Goal: Information Seeking & Learning: Learn about a topic

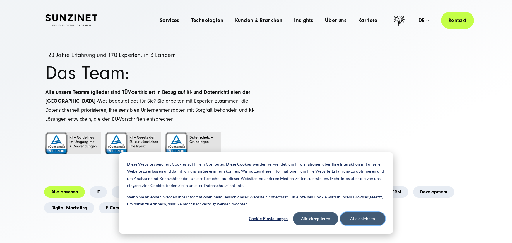
click at [362, 220] on button "Alle ablehnen" at bounding box center [362, 218] width 45 height 13
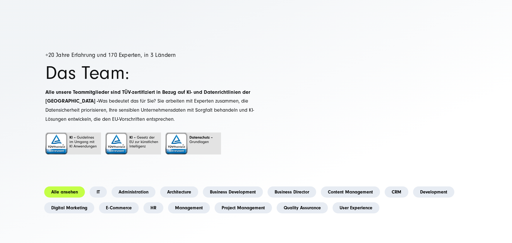
scroll to position [60, 0]
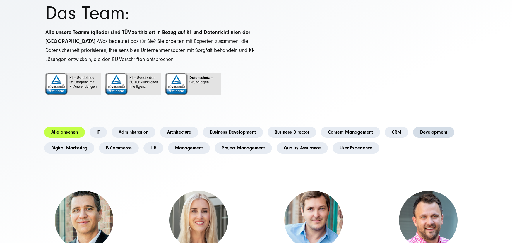
click at [441, 130] on link "Development" at bounding box center [433, 131] width 41 height 11
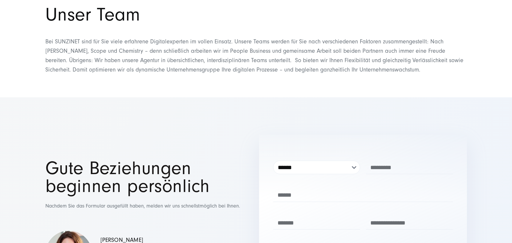
scroll to position [1612, 0]
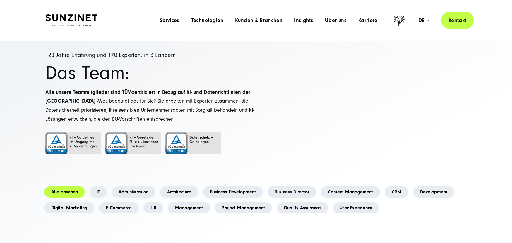
scroll to position [4822, 0]
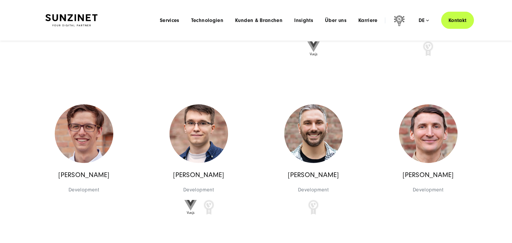
scroll to position [4870, 0]
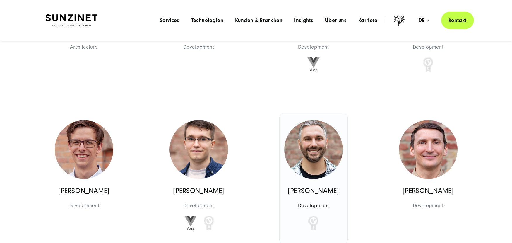
click at [307, 169] on img at bounding box center [313, 149] width 59 height 59
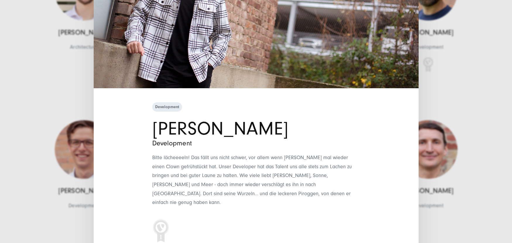
scroll to position [123, 0]
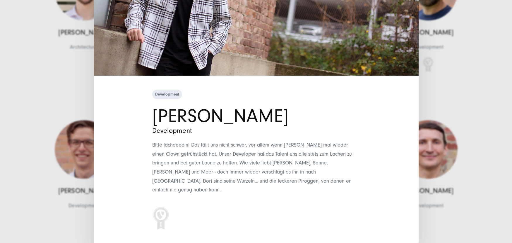
click at [478, 117] on div "Development Denis Kassor Development" at bounding box center [256, 121] width 512 height 243
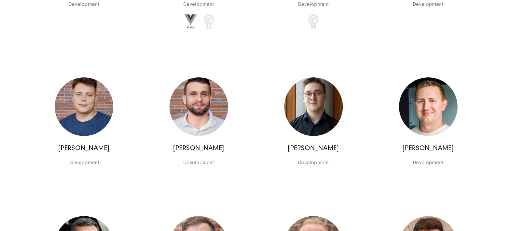
scroll to position [4634, 0]
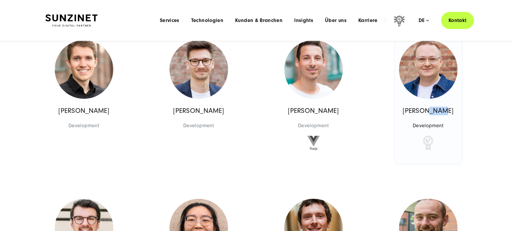
click at [411, 99] on img at bounding box center [428, 69] width 59 height 59
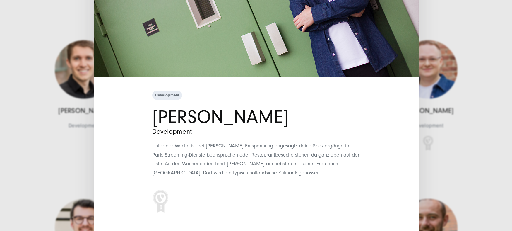
scroll to position [126, 0]
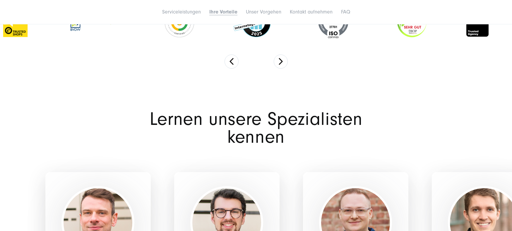
scroll to position [985, 0]
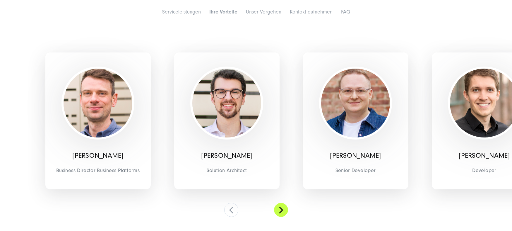
click at [280, 210] on button at bounding box center [281, 210] width 14 height 14
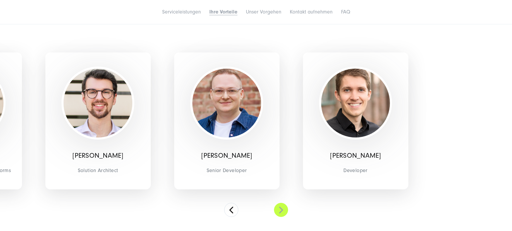
click at [280, 210] on button at bounding box center [281, 210] width 14 height 14
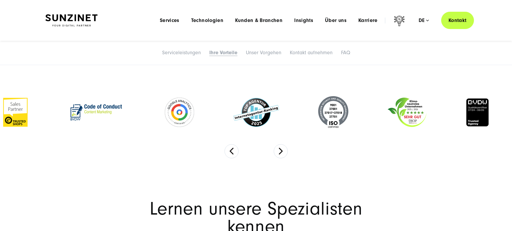
scroll to position [657, 0]
